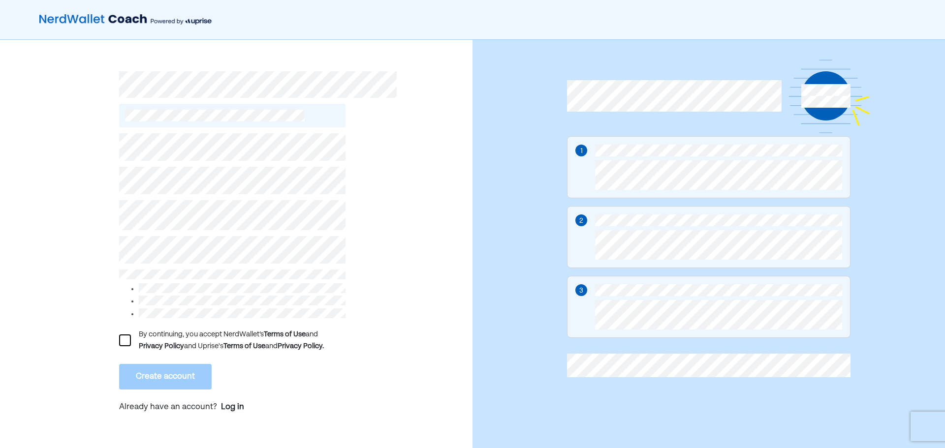
click at [124, 335] on div at bounding box center [125, 341] width 12 height 12
click at [188, 380] on button "Create account" at bounding box center [165, 377] width 93 height 26
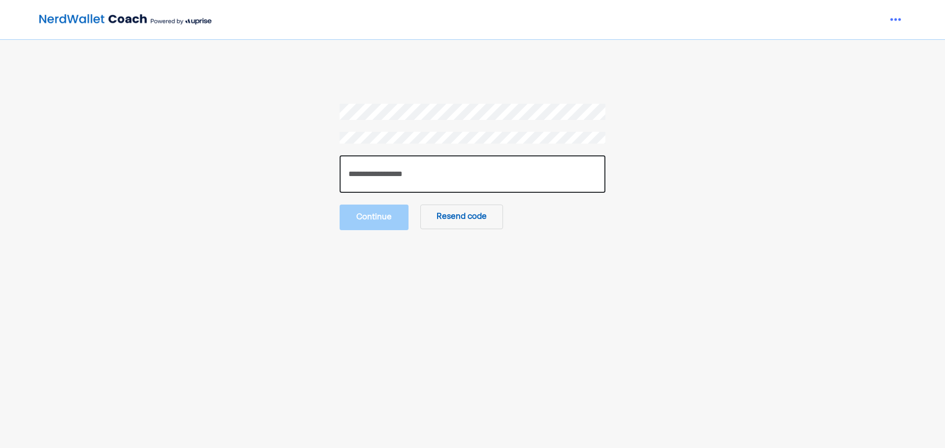
click at [418, 182] on input "number" at bounding box center [473, 174] width 266 height 37
type input "******"
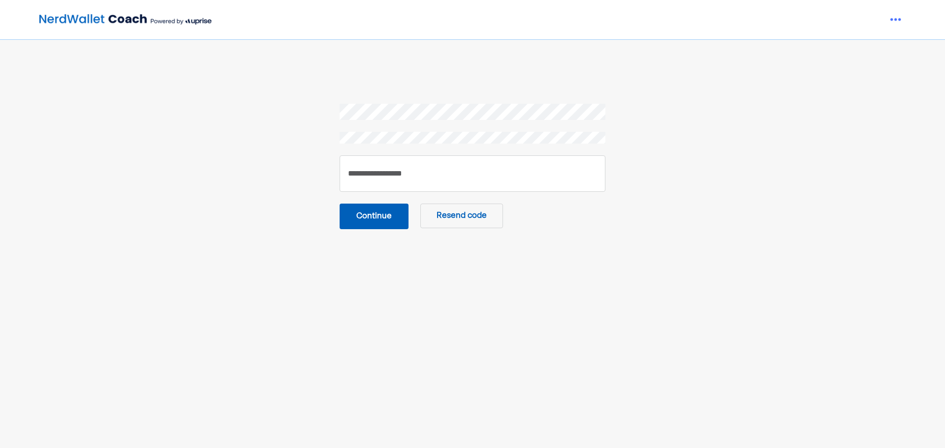
click at [369, 221] on button "Continue" at bounding box center [374, 217] width 69 height 26
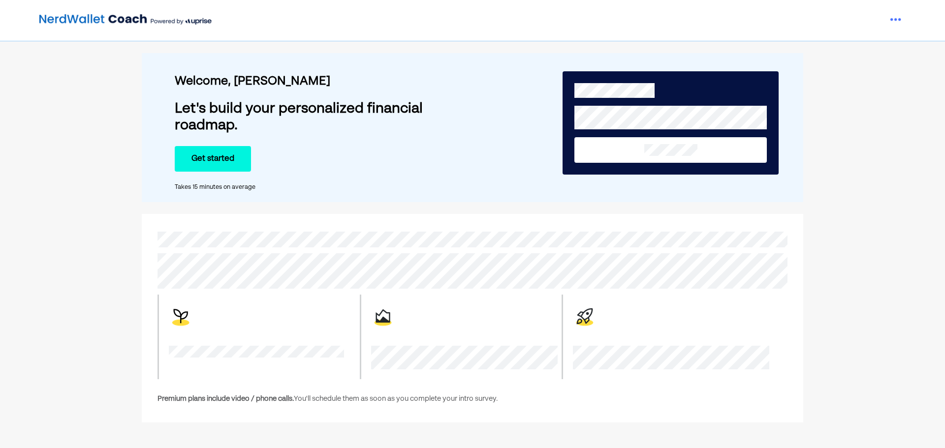
click at [202, 157] on button "Get started" at bounding box center [213, 159] width 76 height 26
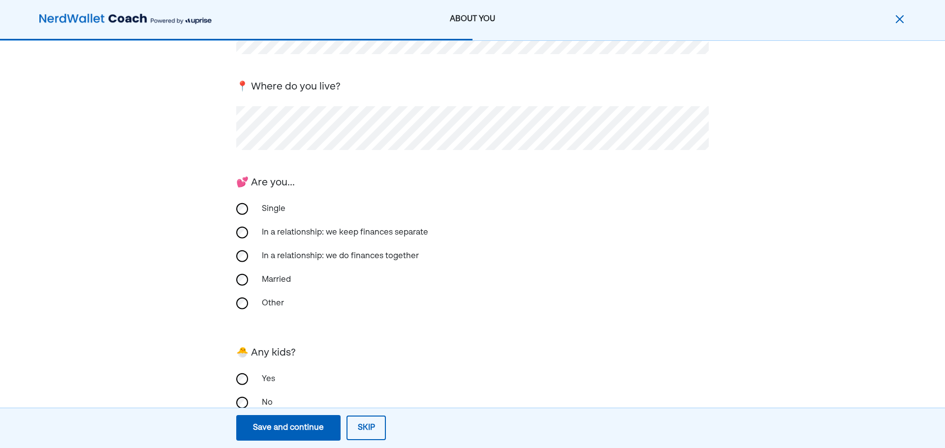
scroll to position [154, 0]
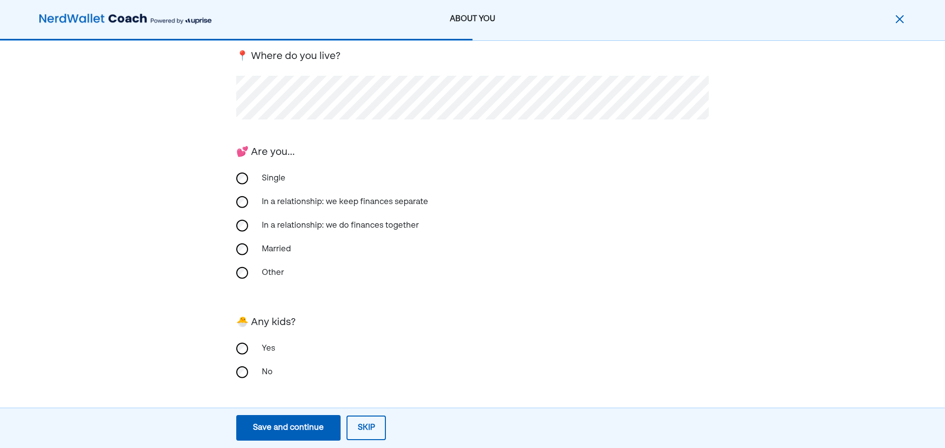
click at [253, 375] on div "No" at bounding box center [472, 373] width 473 height 24
click at [319, 431] on div "Save and continue" at bounding box center [288, 428] width 71 height 12
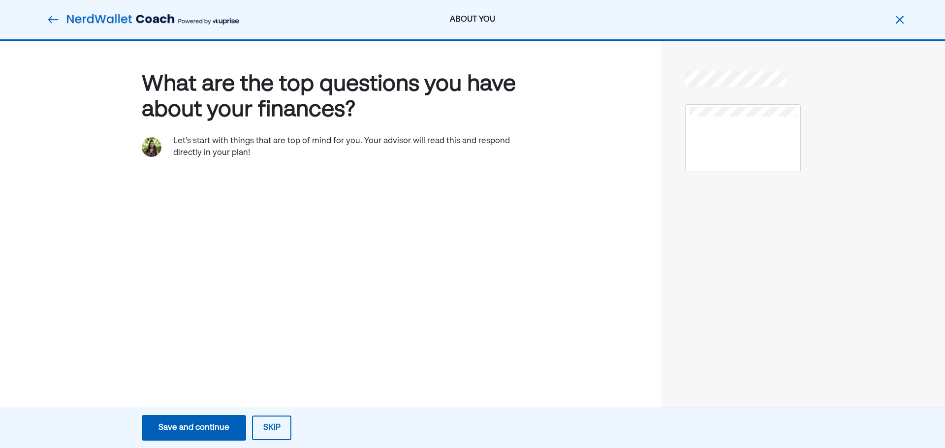
scroll to position [0, 0]
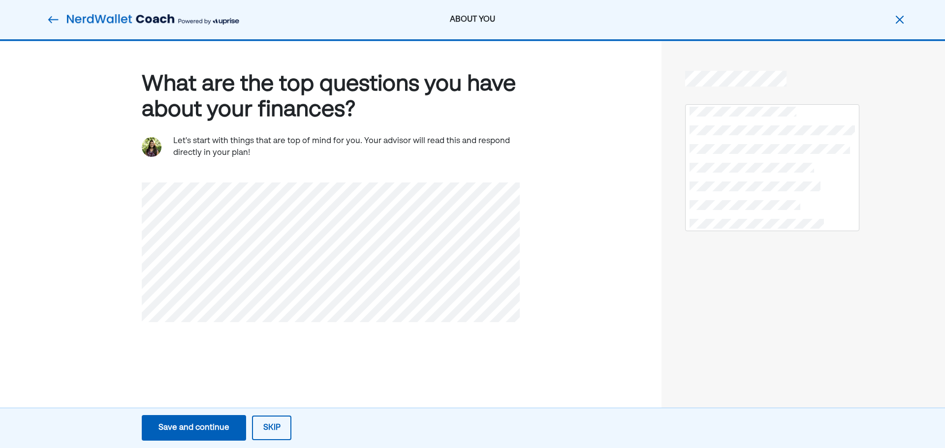
click at [198, 429] on div "Save and continue" at bounding box center [193, 428] width 71 height 12
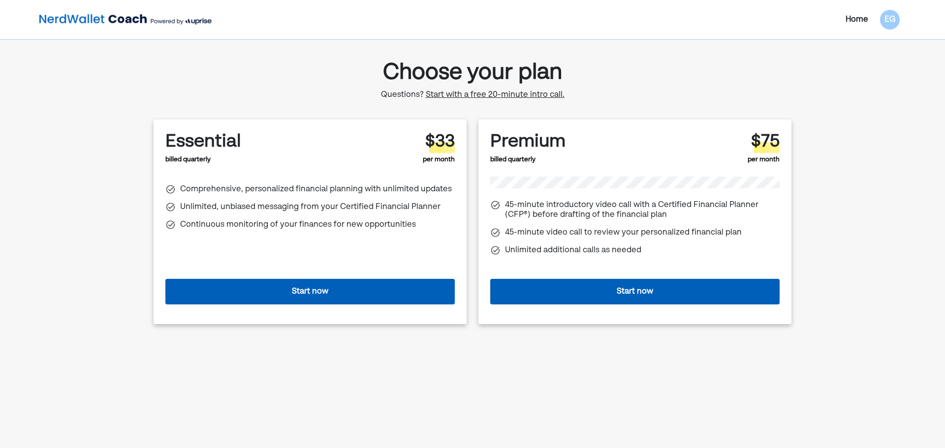
click at [622, 296] on button "Start now" at bounding box center [634, 292] width 289 height 26
